Goal: Find specific page/section: Find specific page/section

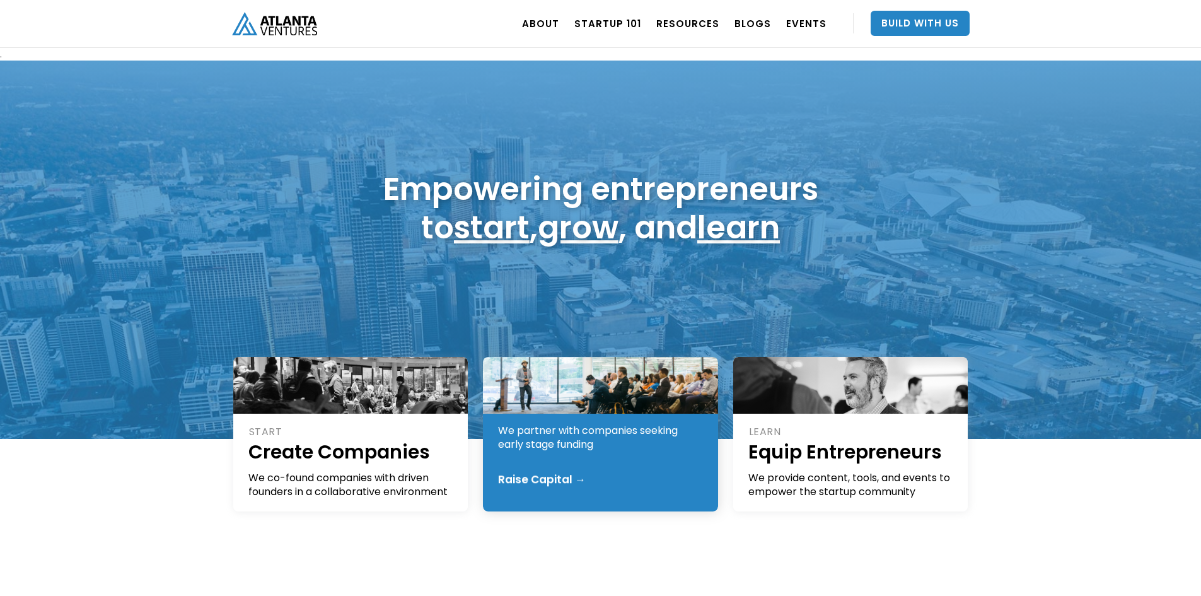
click at [561, 445] on div "We partner with companies seeking early stage funding" at bounding box center [601, 438] width 206 height 28
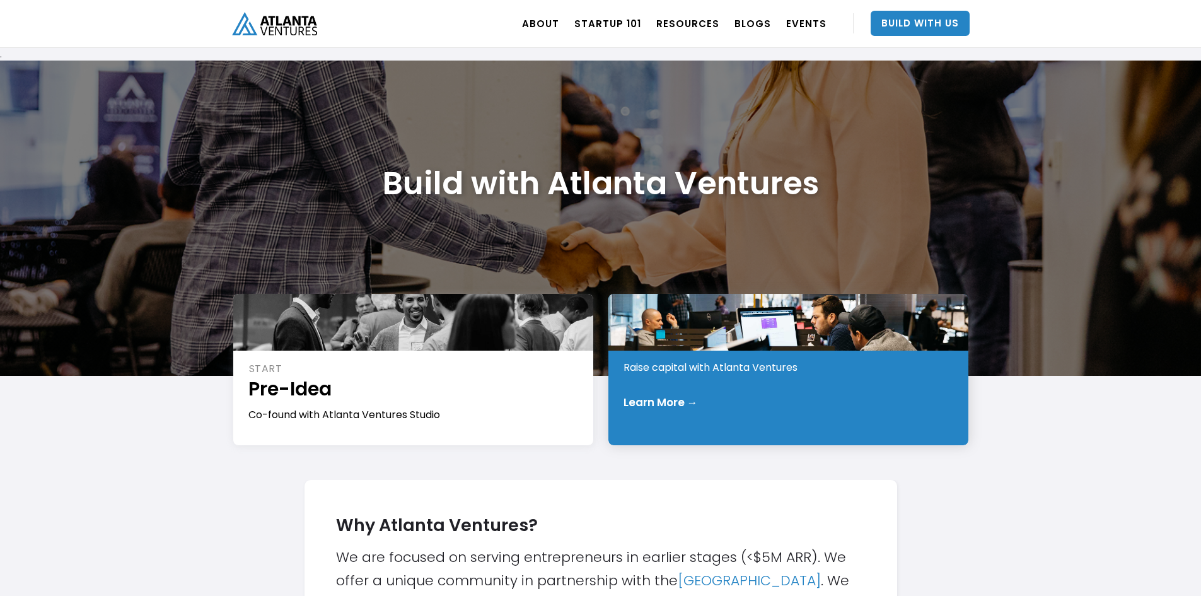
click at [690, 375] on div "INVEST Early Stage Raise capital with Atlanta Ventures Learn More →" at bounding box center [788, 369] width 360 height 151
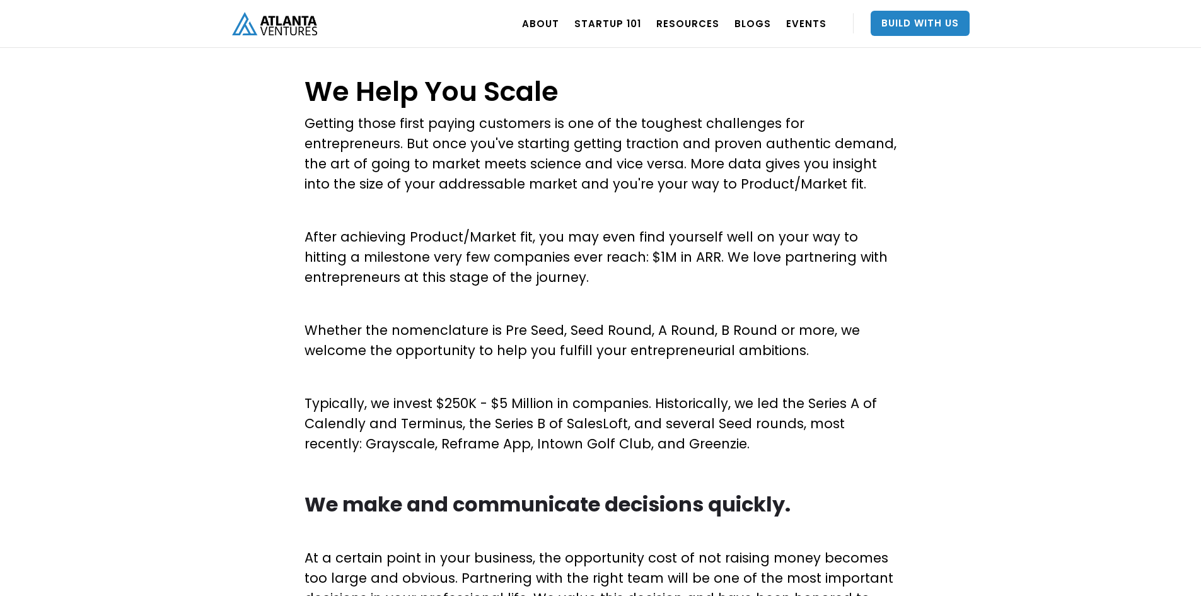
scroll to position [504, 0]
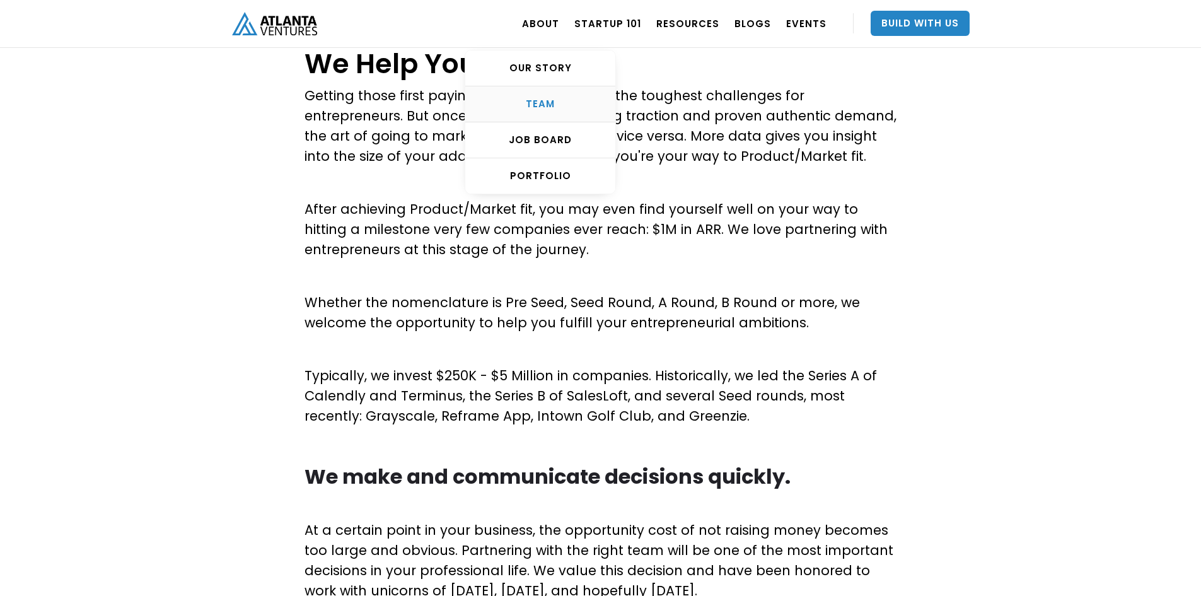
click at [544, 104] on div "TEAM" at bounding box center [540, 104] width 150 height 13
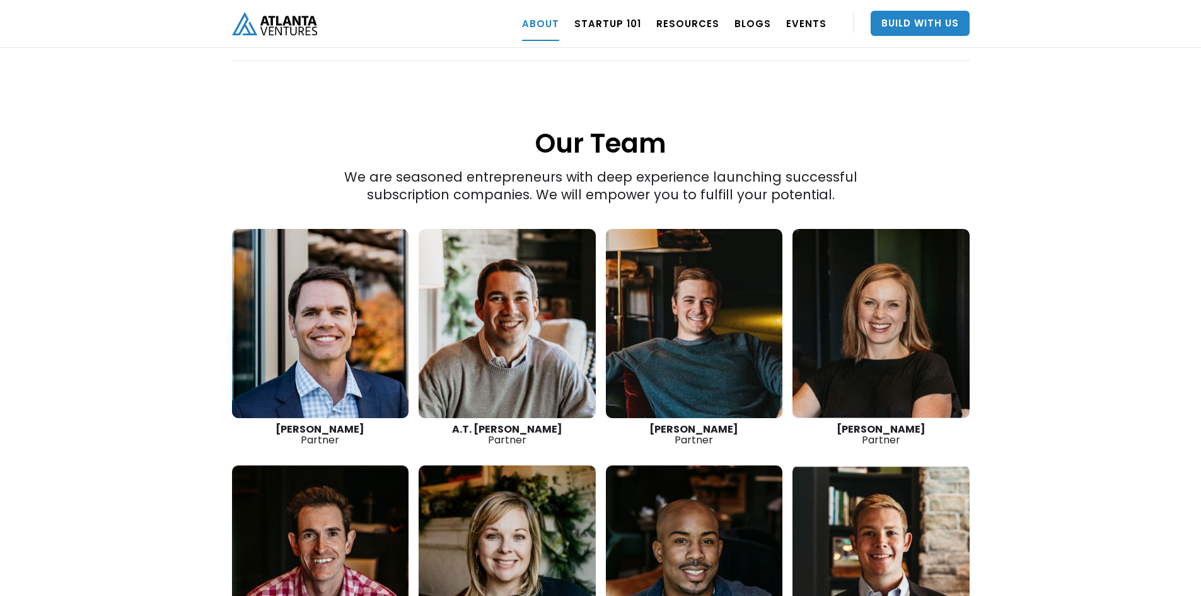
scroll to position [1660, 0]
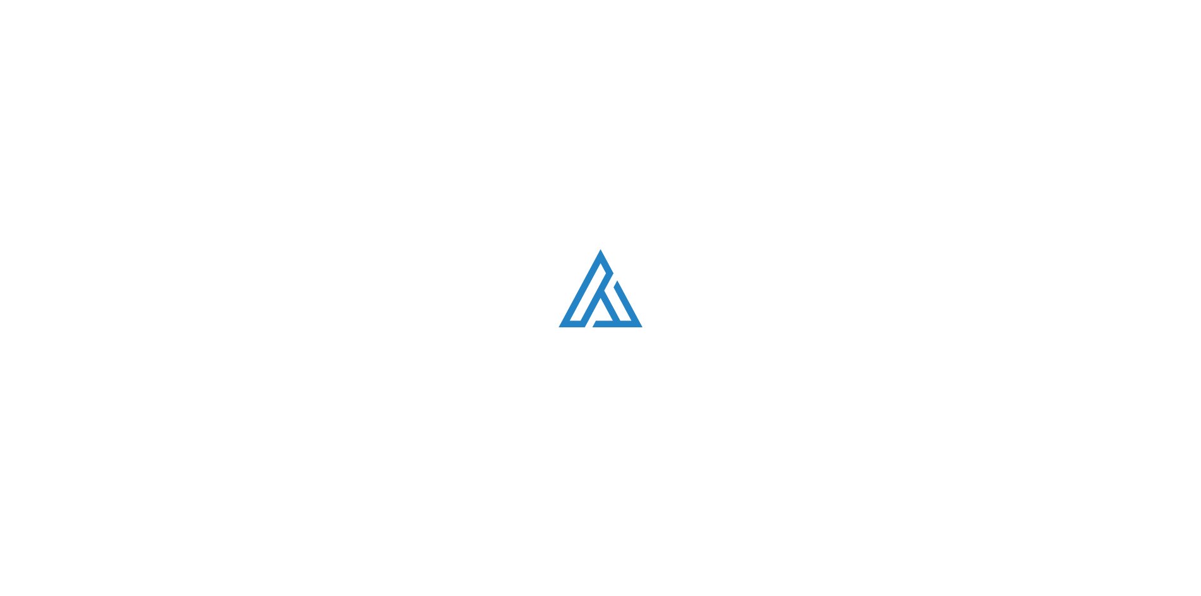
scroll to position [504, 0]
